Goal: Transaction & Acquisition: Purchase product/service

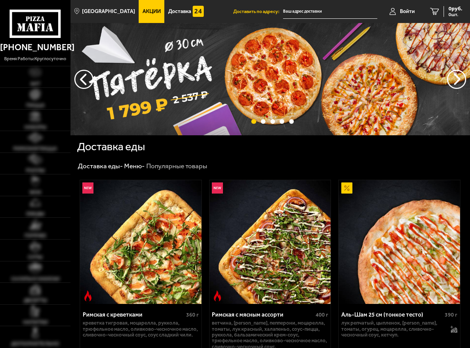
type input "9-я линия [GEOGRAPHIC_DATA], 56"
click at [31, 116] on img at bounding box center [35, 115] width 11 height 11
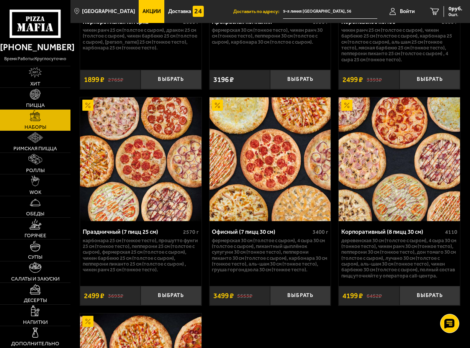
scroll to position [1954, 0]
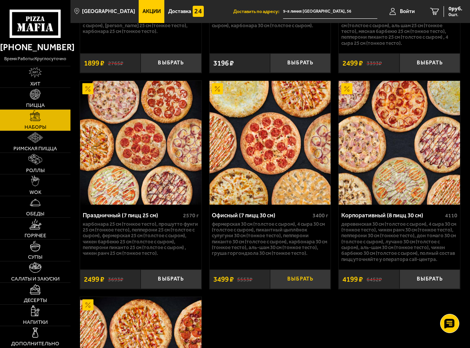
click at [297, 286] on button "Выбрать" at bounding box center [300, 279] width 61 height 20
click at [456, 8] on span "3499 руб." at bounding box center [450, 8] width 23 height 5
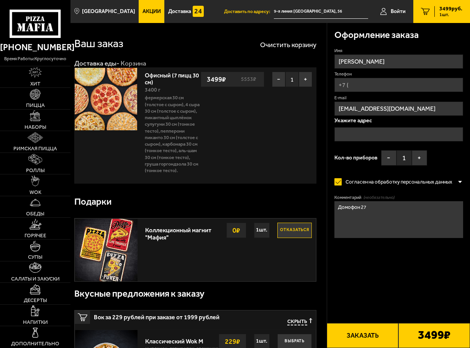
type input "9-я линия [GEOGRAPHIC_DATA], 56"
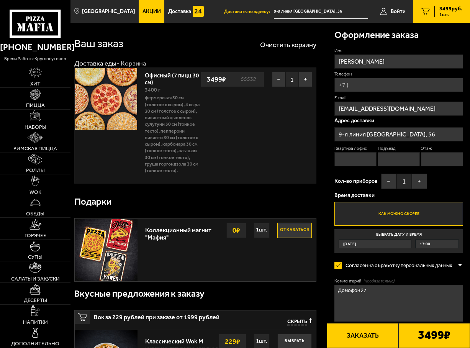
click at [367, 83] on input "Телефон" at bounding box center [398, 85] width 129 height 14
type input "[PHONE_NUMBER]"
type input "27"
type input "4"
type input "1"
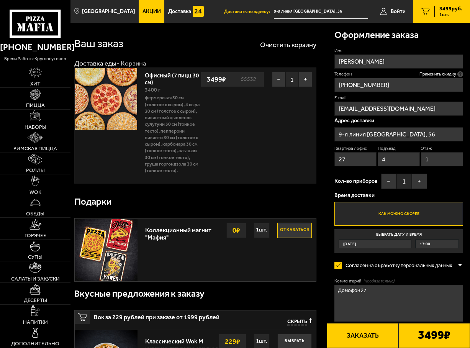
type input "[PHONE_NUMBER]"
click at [417, 183] on button "+" at bounding box center [419, 181] width 15 height 15
click at [369, 336] on button "Заказать" at bounding box center [363, 335] width 72 height 25
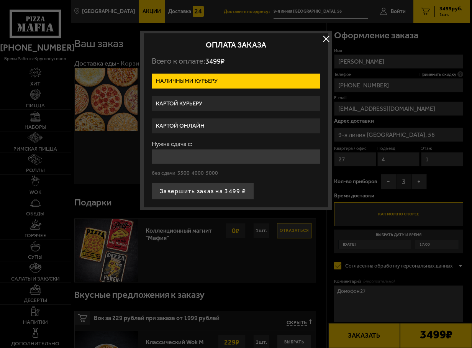
click at [213, 101] on label "Картой курьеру" at bounding box center [236, 103] width 169 height 15
click at [0, 0] on input "Картой курьеру" at bounding box center [0, 0] width 0 height 0
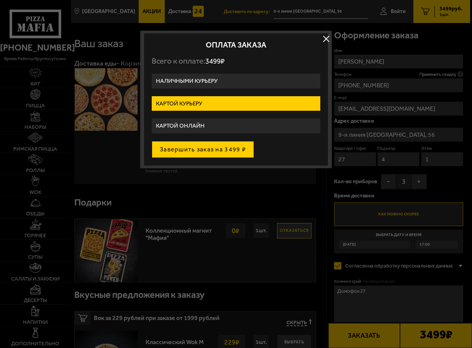
click at [216, 147] on button "Завершить заказ на 3499 ₽" at bounding box center [203, 149] width 102 height 17
